Goal: Obtain resource: Obtain resource

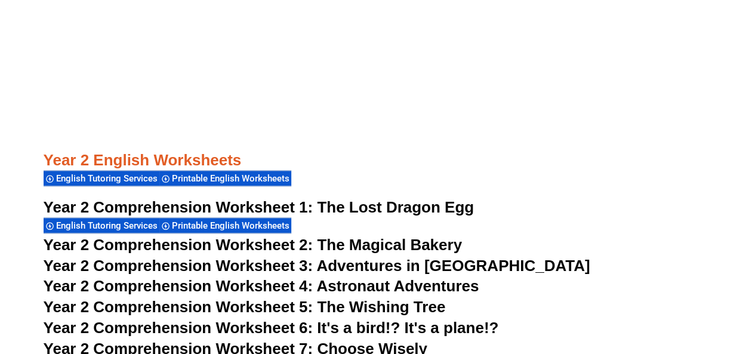
scroll to position [2864, 0]
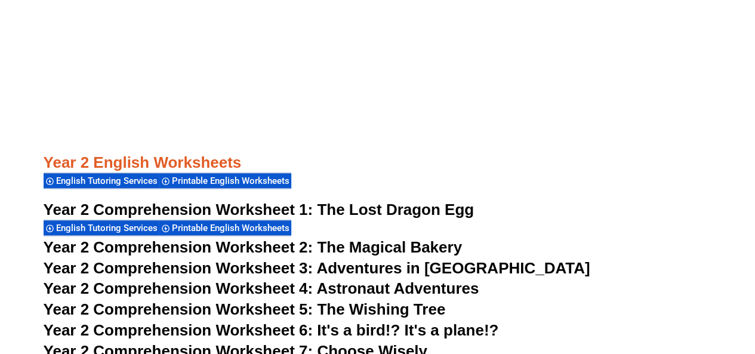
click at [257, 160] on h3 "Year 2 English Worksheets" at bounding box center [378, 143] width 668 height 60
click at [283, 180] on span "Printable English Worksheets" at bounding box center [232, 180] width 121 height 11
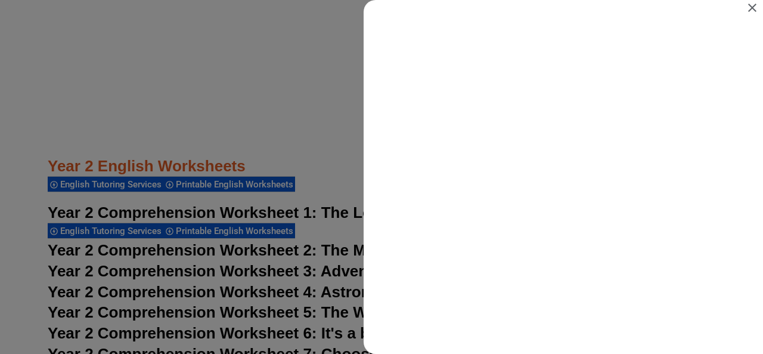
scroll to position [0, 0]
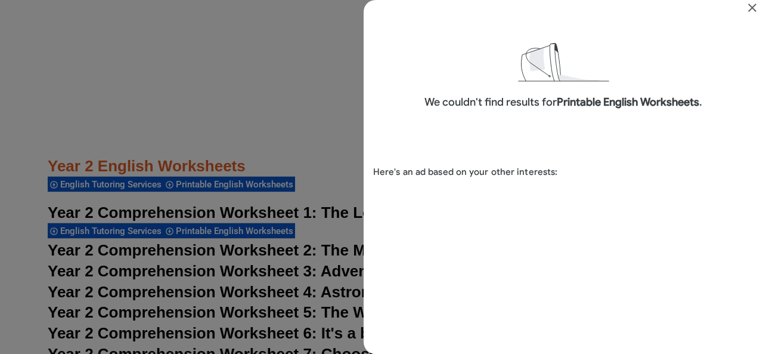
click at [234, 227] on div "Search results for Printable English Worksheets" at bounding box center [381, 177] width 763 height 354
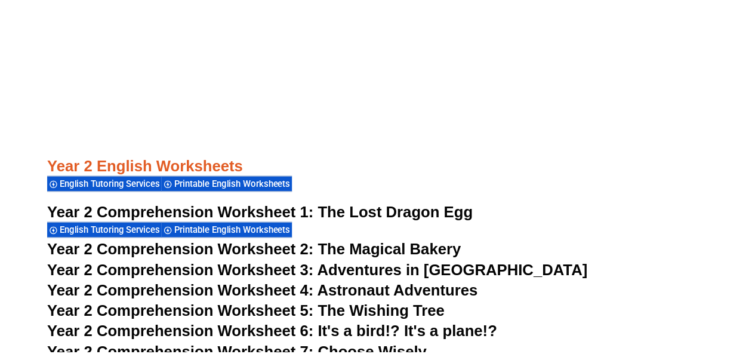
scroll to position [2864, 0]
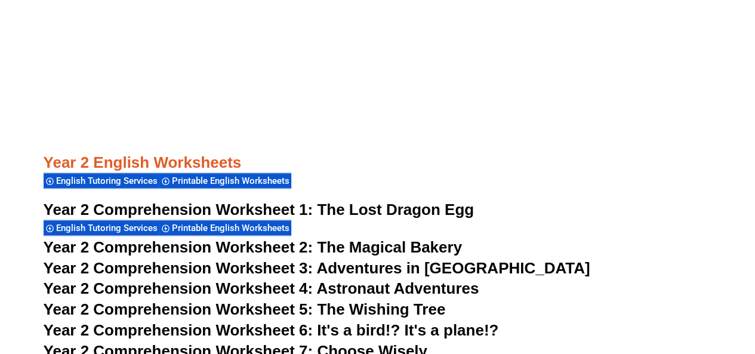
click at [338, 225] on div "Year 2 Comprehension Worksheet 1: The Lost Dragon Egg English Tutoring Services…" at bounding box center [378, 218] width 668 height 37
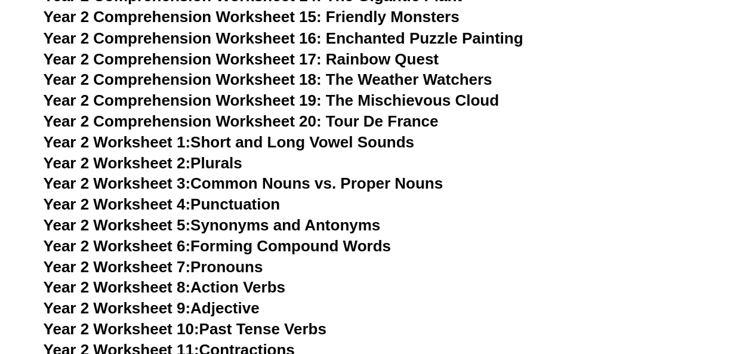
scroll to position [3375, 0]
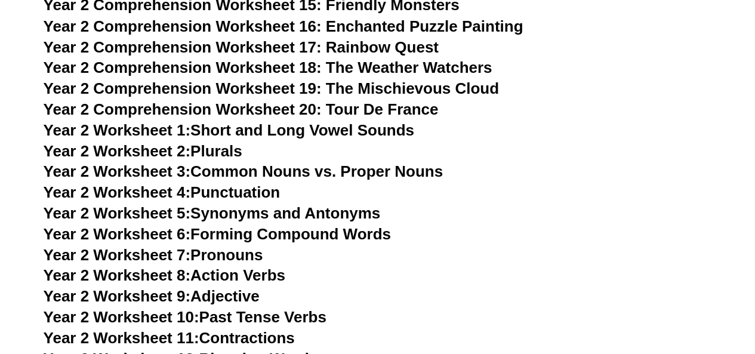
click at [297, 214] on link "Year 2 Worksheet 5: Synonyms and Antonyms" at bounding box center [212, 212] width 337 height 18
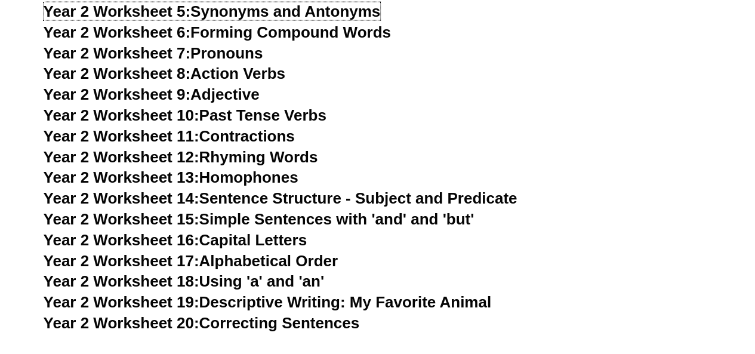
scroll to position [3579, 0]
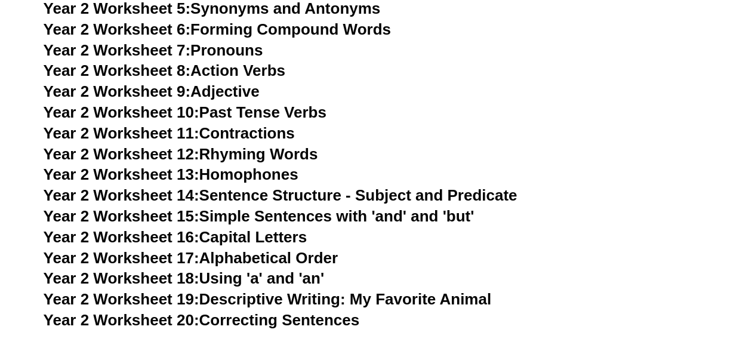
click at [301, 193] on link "Year 2 Worksheet 14: Sentence Structure - Subject and Predicate" at bounding box center [281, 195] width 474 height 18
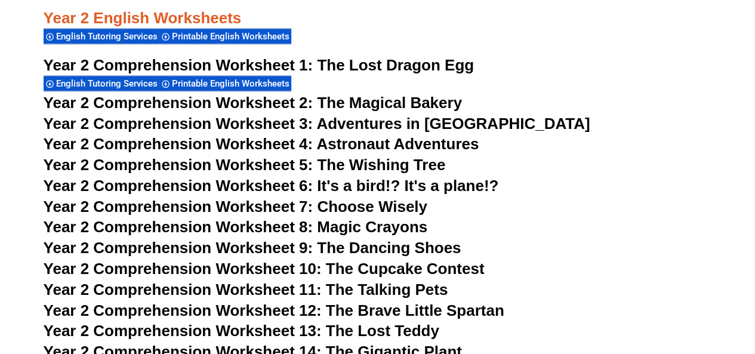
scroll to position [3007, 0]
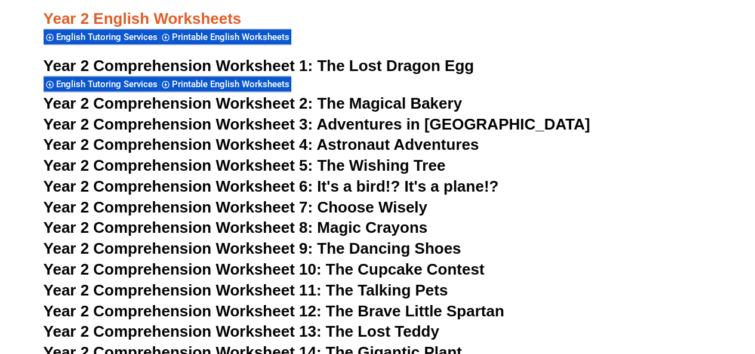
click at [297, 64] on span "Year 2 Comprehension Worksheet 1:" at bounding box center [179, 66] width 270 height 18
